Goal: Information Seeking & Learning: Learn about a topic

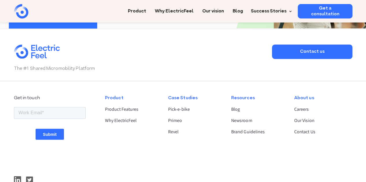
scroll to position [1478, 0]
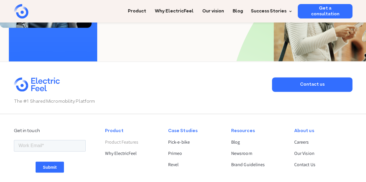
click at [123, 142] on link "Product Features" at bounding box center [131, 142] width 53 height 7
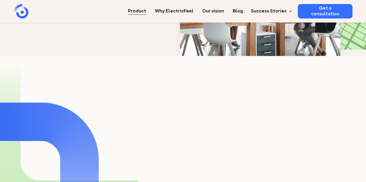
scroll to position [1012, 0]
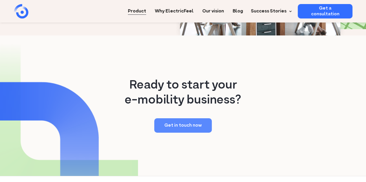
click at [184, 119] on link "Get in touch now" at bounding box center [183, 126] width 58 height 14
click at [238, 12] on link "Blog" at bounding box center [237, 9] width 10 height 11
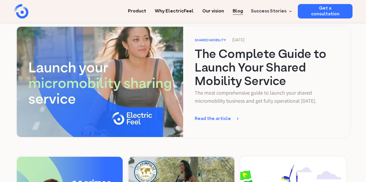
scroll to position [87, 0]
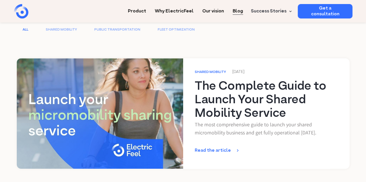
click at [218, 152] on div "Read the article" at bounding box center [216, 151] width 42 height 6
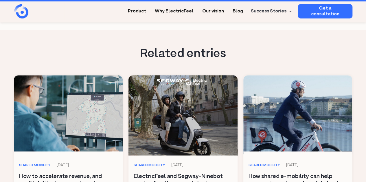
scroll to position [3526, 0]
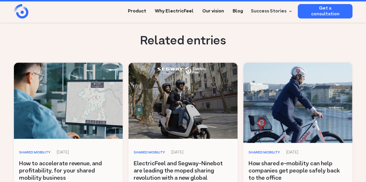
click at [286, 76] on link at bounding box center [297, 103] width 112 height 82
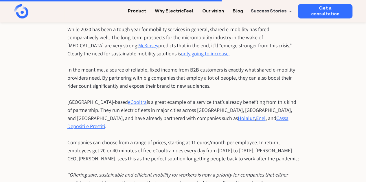
scroll to position [838, 0]
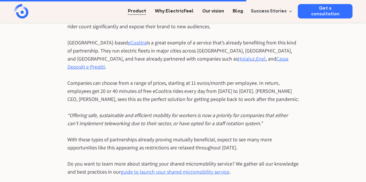
click at [146, 12] on link "Product" at bounding box center [137, 9] width 18 height 11
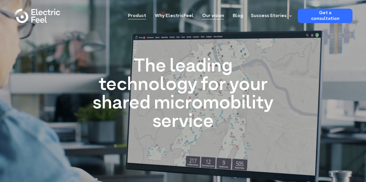
click at [219, 15] on link "Our vision" at bounding box center [213, 14] width 22 height 11
